Goal: Task Accomplishment & Management: Use online tool/utility

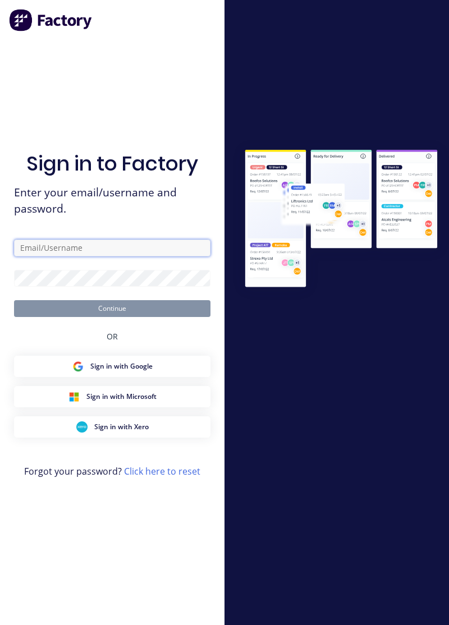
click at [51, 256] on input "text" at bounding box center [112, 248] width 196 height 17
type input "[EMAIL_ADDRESS][DOMAIN_NAME]"
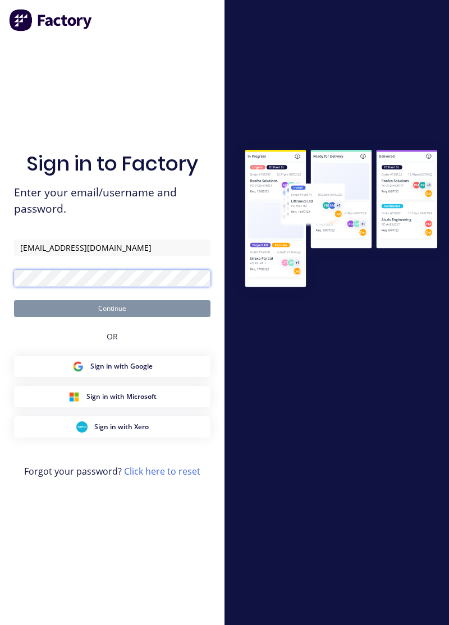
click at [14, 300] on button "Continue" at bounding box center [112, 308] width 196 height 17
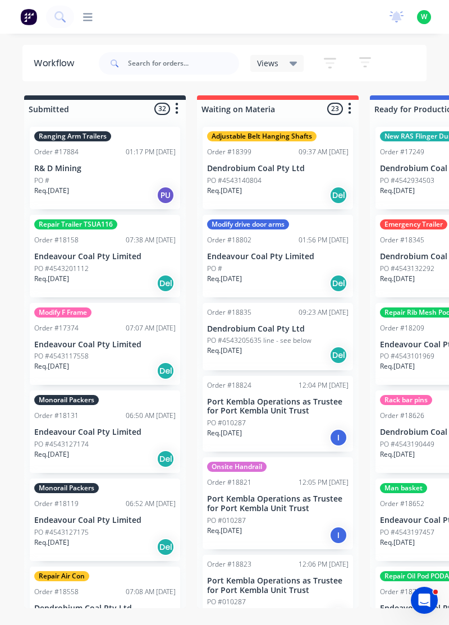
click at [90, 17] on icon at bounding box center [88, 17] width 10 height 8
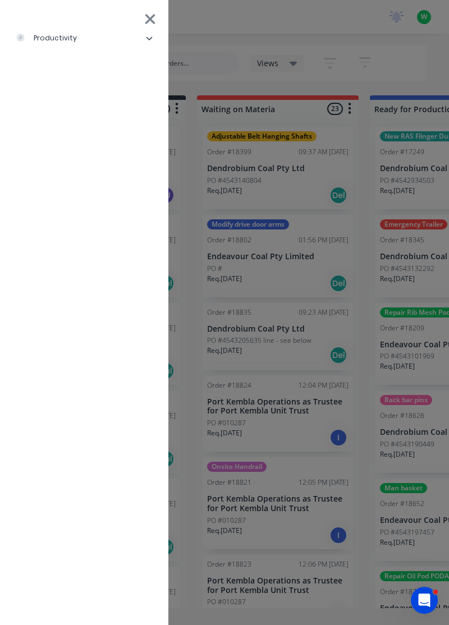
click at [71, 37] on div "productivity" at bounding box center [46, 38] width 61 height 10
click at [76, 148] on div "Timesheets" at bounding box center [55, 150] width 60 height 10
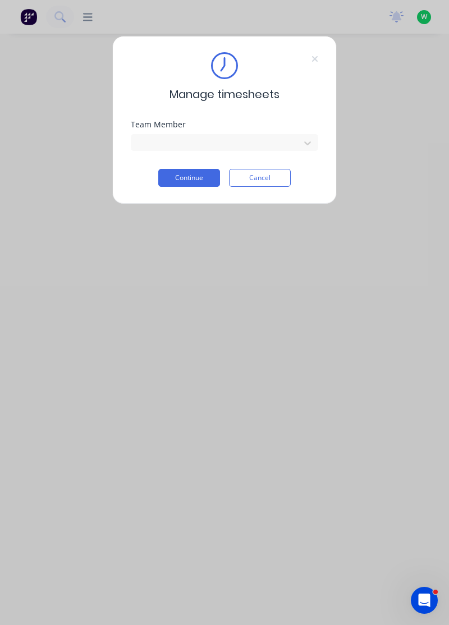
click at [193, 177] on button "Continue" at bounding box center [189, 178] width 62 height 18
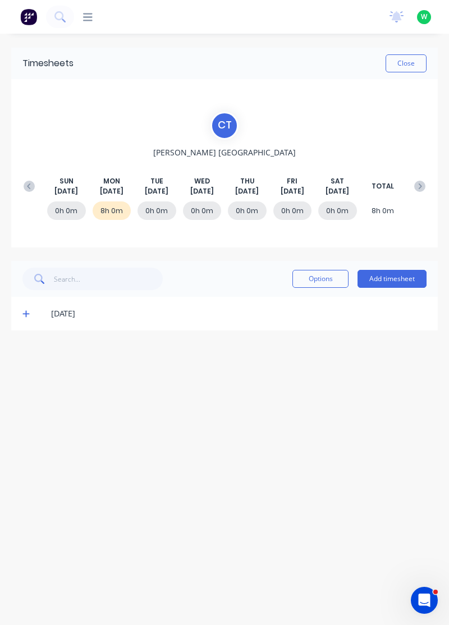
click at [407, 61] on button "Close" at bounding box center [406, 63] width 41 height 18
